Goal: Complete application form

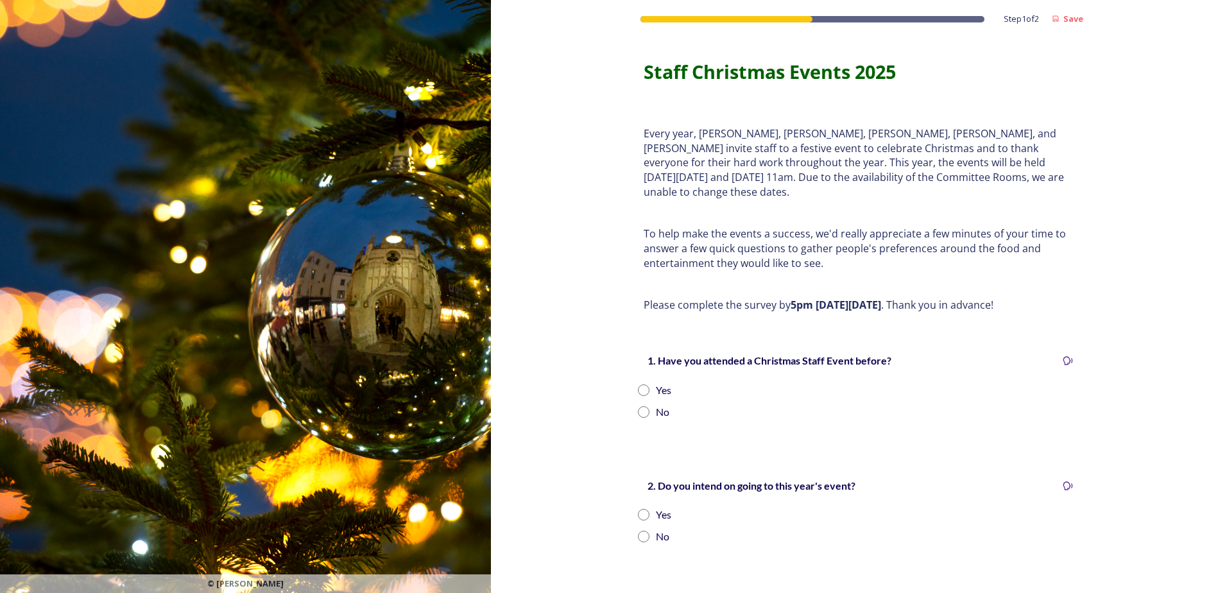
click at [641, 384] on input "radio" at bounding box center [644, 390] width 12 height 12
radio input "true"
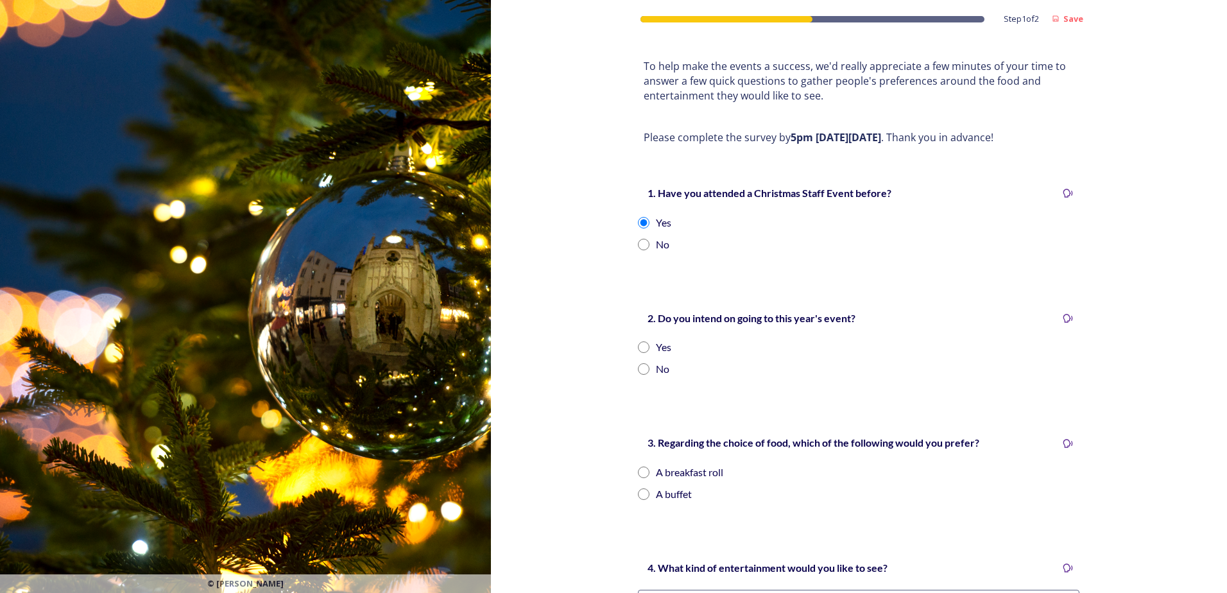
scroll to position [257, 0]
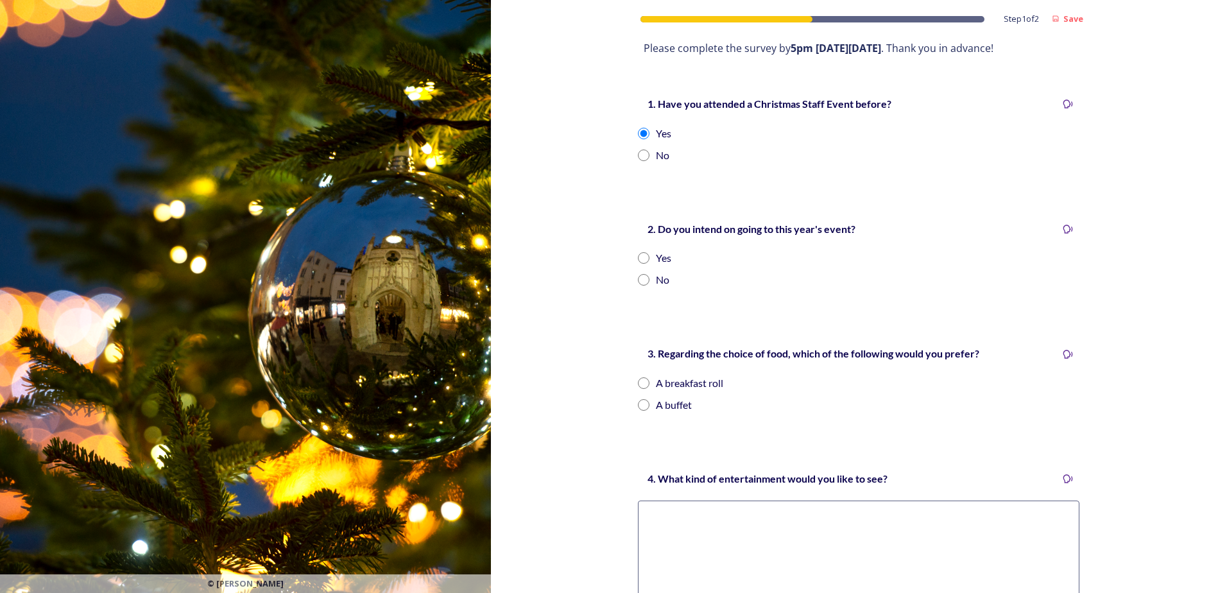
click at [638, 252] on input "radio" at bounding box center [644, 258] width 12 height 12
radio input "true"
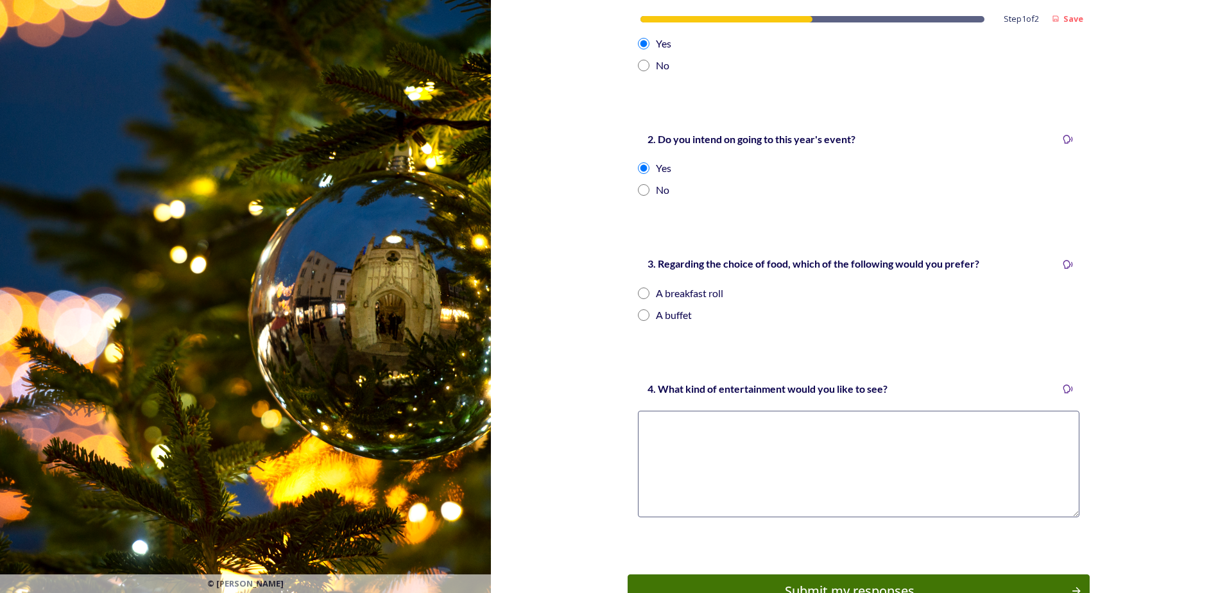
scroll to position [385, 0]
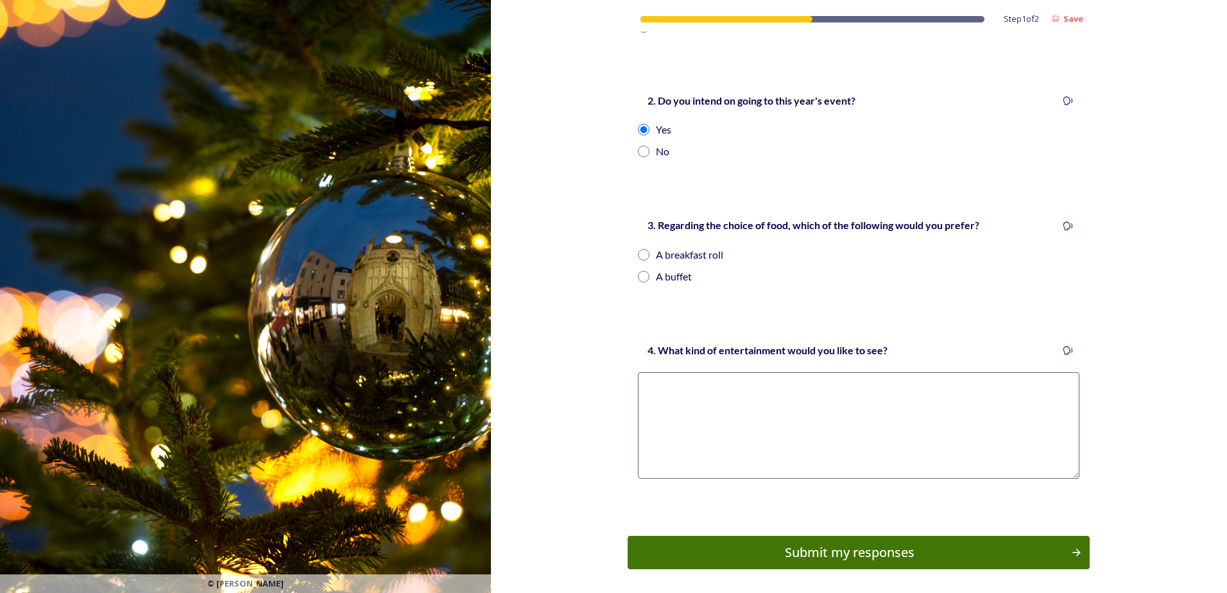
click at [638, 249] on input "radio" at bounding box center [644, 255] width 12 height 12
radio input "true"
click at [708, 376] on textarea at bounding box center [858, 425] width 441 height 106
type textarea "T"
click at [864, 401] on textarea "Quizzes are always good. [PERSON_NAME]'s sack is I believe a favourite too." at bounding box center [858, 425] width 441 height 106
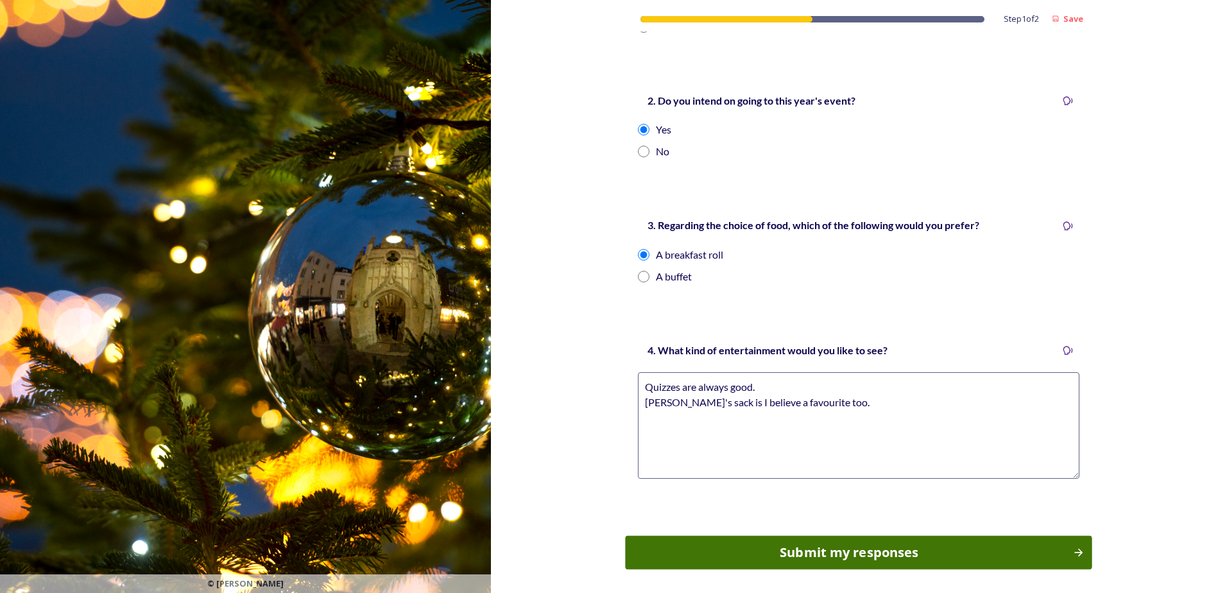
type textarea "Quizzes are always good. [PERSON_NAME]'s sack is I believe a favourite too."
click at [863, 543] on div "Submit my responses" at bounding box center [850, 552] width 434 height 19
